Goal: Transaction & Acquisition: Download file/media

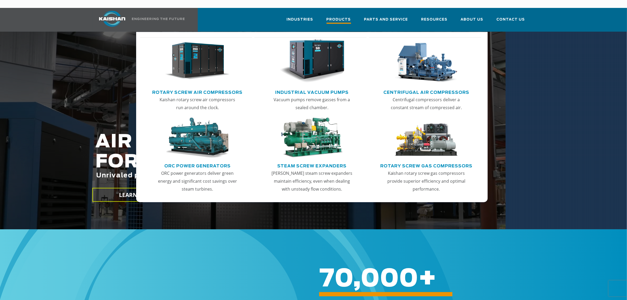
click at [337, 17] on span "Products" at bounding box center [339, 20] width 25 height 7
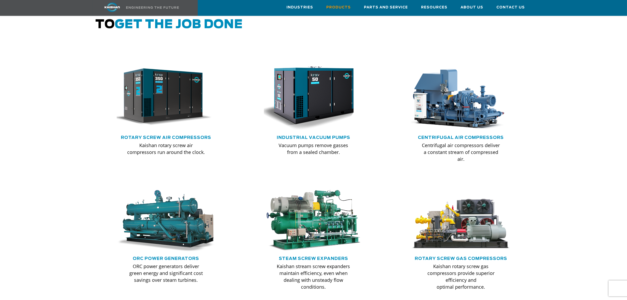
scroll to position [296, 0]
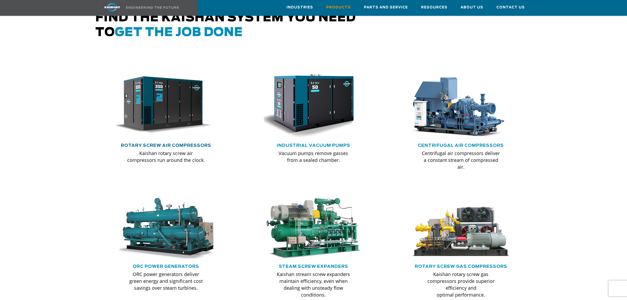
click at [173, 143] on link "Rotary Screw Air Compressors" at bounding box center [166, 145] width 90 height 4
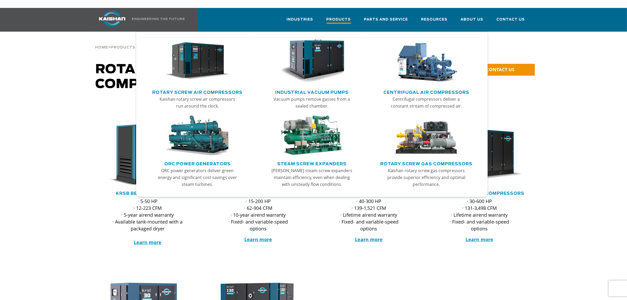
click at [349, 17] on span "Products" at bounding box center [339, 20] width 25 height 7
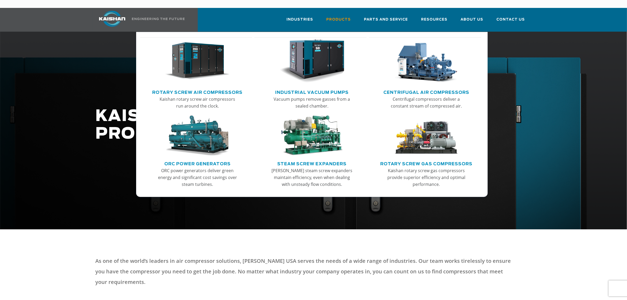
click at [415, 67] on img "Main menu" at bounding box center [426, 61] width 65 height 44
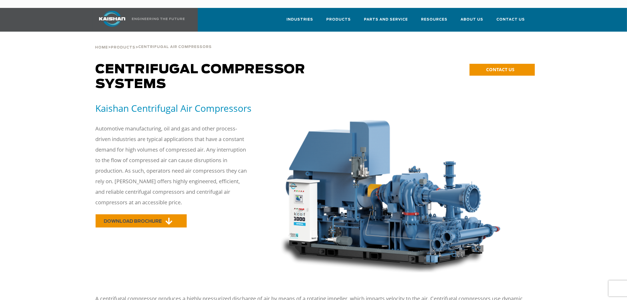
click at [158, 219] on span "DOWNLOAD BROCHURE" at bounding box center [133, 221] width 58 height 4
